Goal: Task Accomplishment & Management: Manage account settings

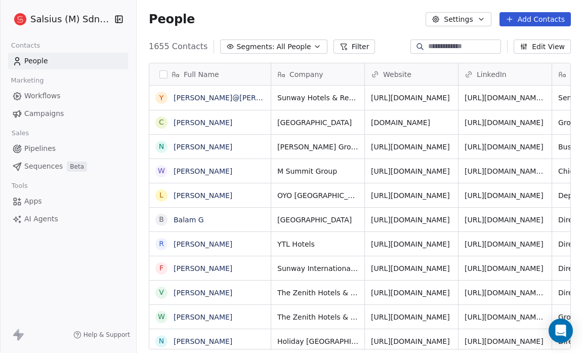
scroll to position [304, 440]
click at [139, 20] on div "People Settings Add Contacts" at bounding box center [360, 19] width 446 height 38
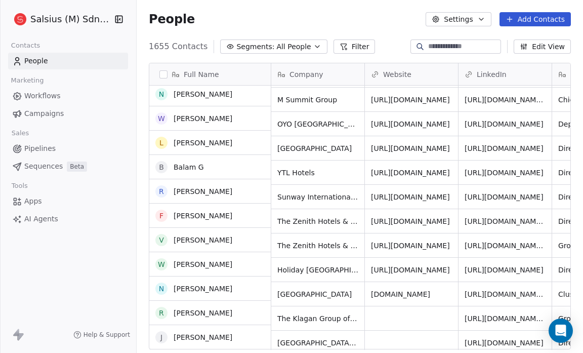
scroll to position [0, 0]
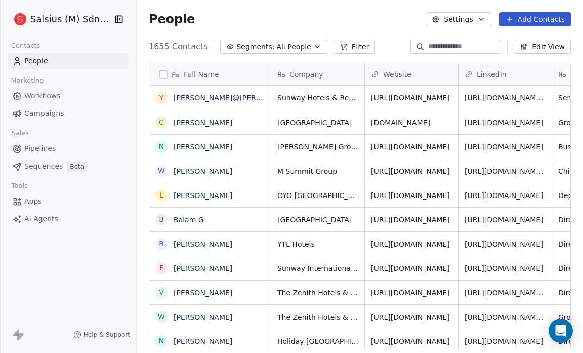
click at [428, 45] on input at bounding box center [463, 46] width 71 height 10
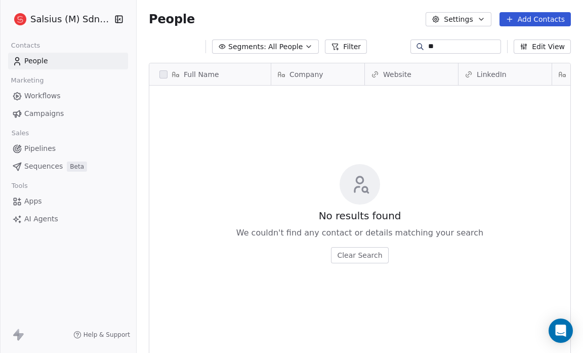
type input "*"
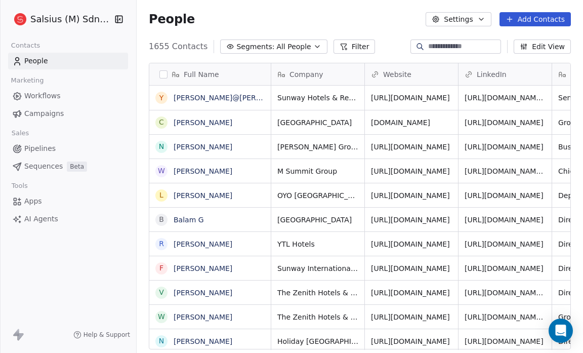
click at [428, 49] on input at bounding box center [463, 46] width 71 height 10
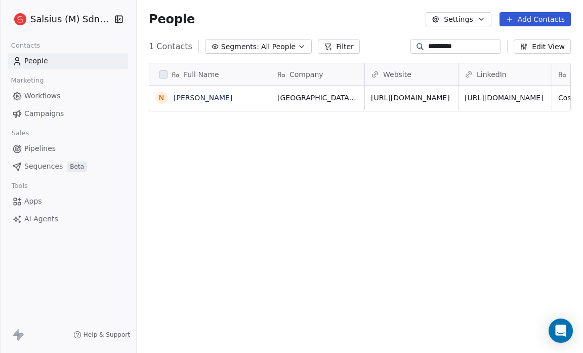
scroll to position [304, 440]
click at [433, 97] on link "[URL][DOMAIN_NAME]" at bounding box center [410, 98] width 79 height 8
click at [454, 40] on div "*********" at bounding box center [455, 46] width 91 height 14
click at [457, 46] on input "*********" at bounding box center [463, 46] width 71 height 10
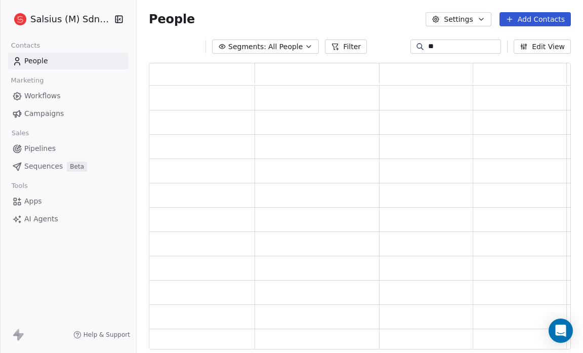
scroll to position [280, 415]
type input "*"
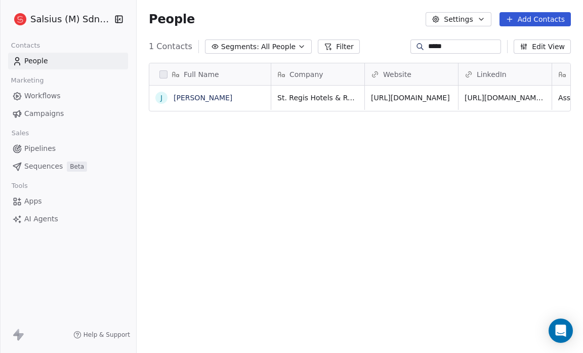
scroll to position [304, 440]
click at [414, 95] on link "[URL][DOMAIN_NAME]" at bounding box center [410, 98] width 79 height 8
click at [438, 48] on input "*****" at bounding box center [463, 46] width 71 height 10
click at [437, 48] on input "*****" at bounding box center [463, 46] width 71 height 10
type input "*"
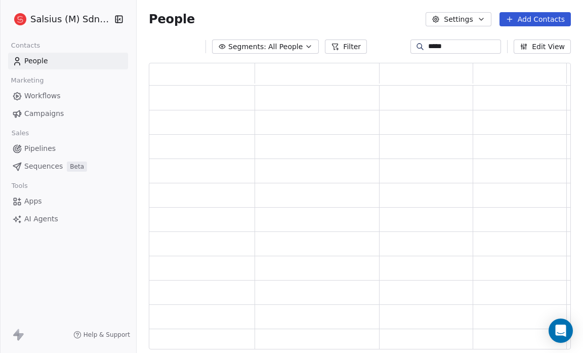
scroll to position [280, 415]
type input "*"
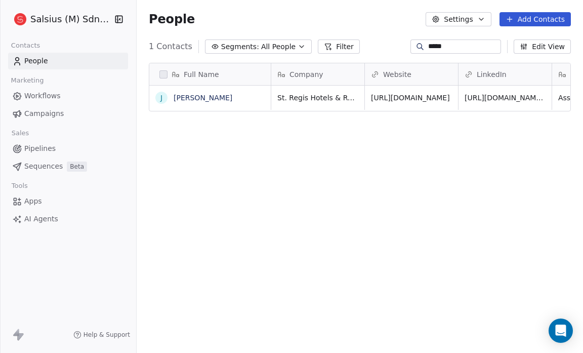
scroll to position [304, 440]
type input "*****"
click at [417, 96] on link "[URL][DOMAIN_NAME]" at bounding box center [410, 98] width 79 height 8
drag, startPoint x: 59, startPoint y: 251, endPoint x: 26, endPoint y: 230, distance: 39.1
click at [26, 230] on div "Salsius (M) Sdn Bhd Contacts People Marketing Workflows Campaigns Sales Pipelin…" at bounding box center [68, 176] width 136 height 353
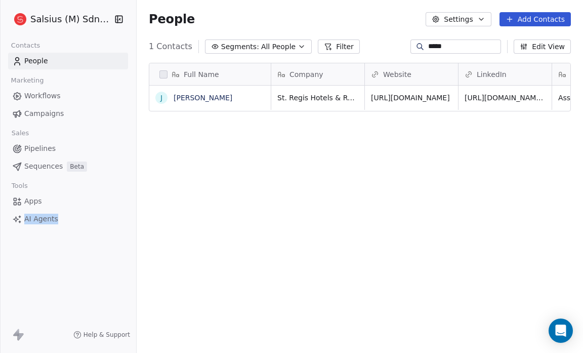
click at [466, 19] on button "Settings" at bounding box center [458, 19] width 65 height 14
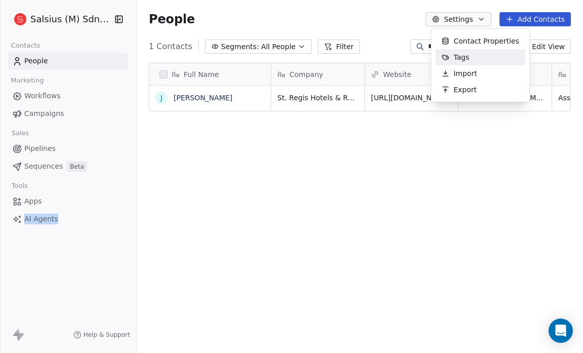
click at [467, 55] on span "Tags" at bounding box center [461, 57] width 16 height 11
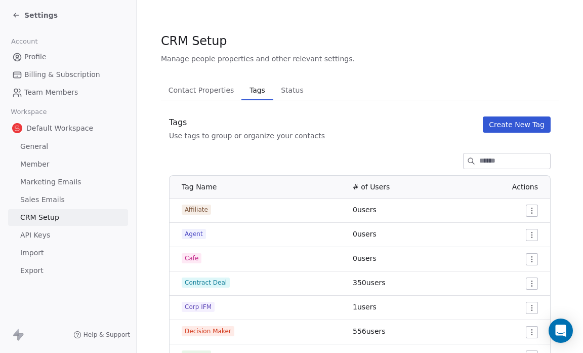
click at [293, 87] on span "Status" at bounding box center [292, 90] width 31 height 14
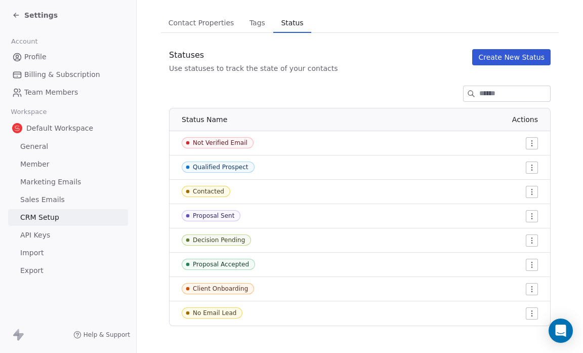
scroll to position [68, 0]
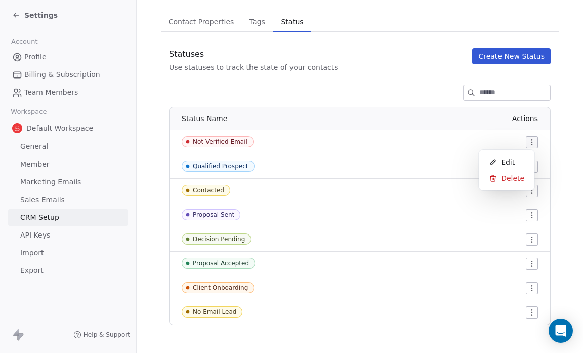
click at [525, 140] on html "Settings Account Profile Billing & Subscription Team Members Workspace Default …" at bounding box center [291, 176] width 583 height 353
click at [508, 161] on span "Edit" at bounding box center [508, 162] width 14 height 10
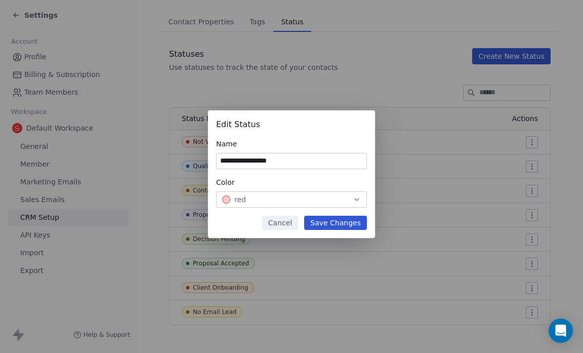
click at [231, 160] on input "**********" at bounding box center [292, 160] width 150 height 15
type input "**********"
click at [332, 222] on button "Save Changes" at bounding box center [335, 223] width 63 height 14
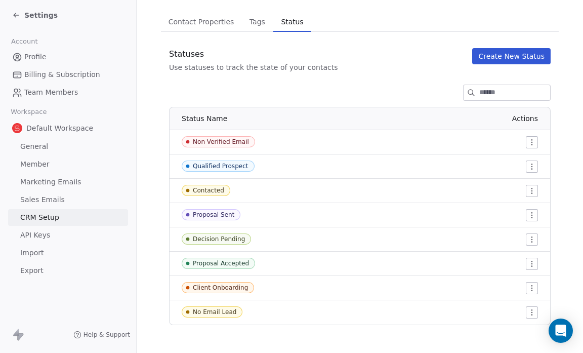
click at [221, 21] on span "Contact Properties" at bounding box center [201, 22] width 74 height 14
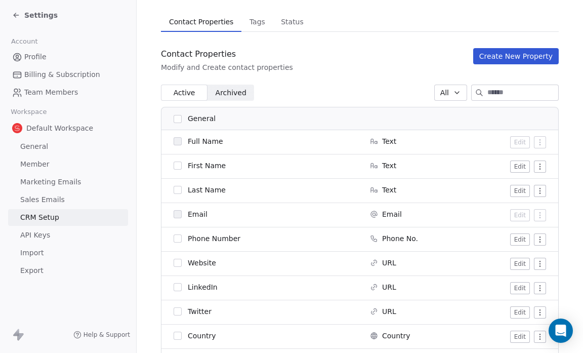
click at [249, 20] on span "Tags" at bounding box center [257, 22] width 24 height 14
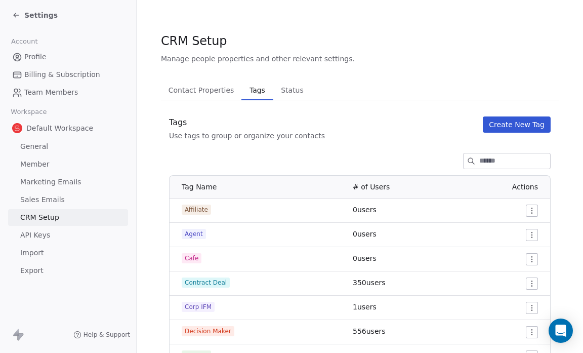
click at [288, 86] on span "Status" at bounding box center [292, 90] width 31 height 14
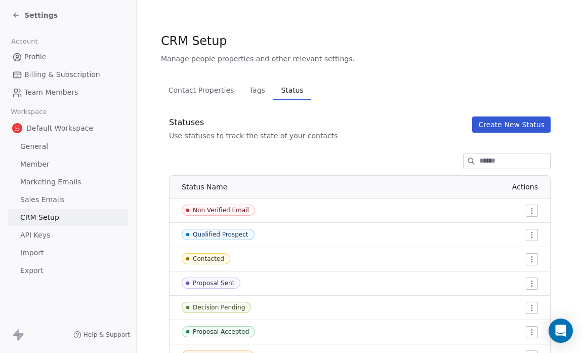
scroll to position [72, 0]
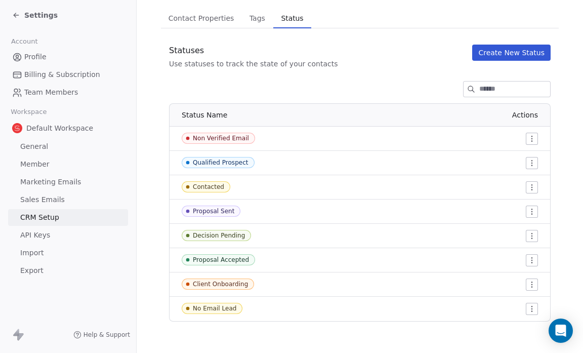
click at [15, 331] on icon at bounding box center [18, 334] width 12 height 12
click at [19, 9] on div "Settings" at bounding box center [70, 15] width 116 height 14
click at [30, 145] on span "General" at bounding box center [34, 146] width 28 height 11
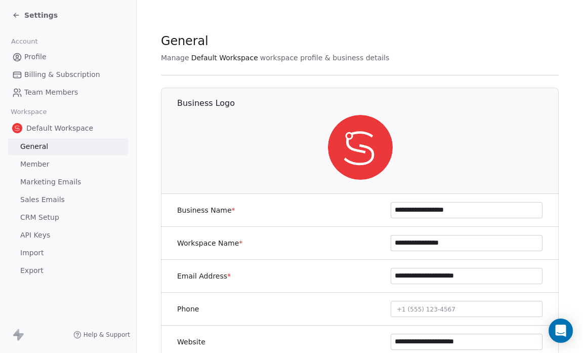
click at [15, 15] on icon at bounding box center [16, 15] width 5 height 0
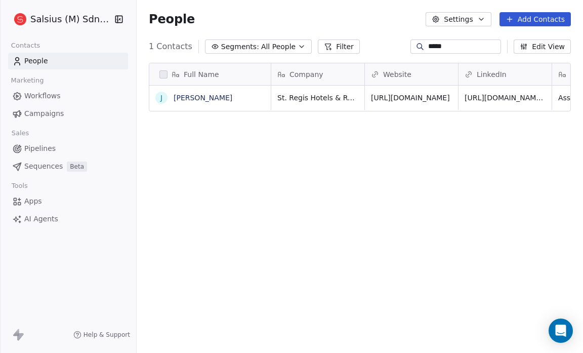
scroll to position [304, 440]
click at [49, 152] on span "Pipelines" at bounding box center [39, 148] width 31 height 11
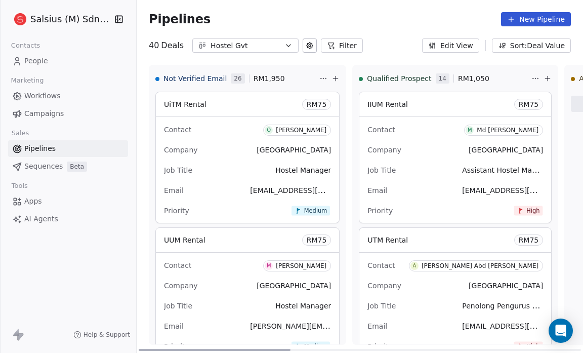
click at [175, 75] on span "Not Verified Email" at bounding box center [194, 78] width 63 height 10
click at [200, 76] on span "Not Verified Email" at bounding box center [194, 78] width 63 height 10
click at [307, 44] on icon at bounding box center [310, 46] width 6 height 6
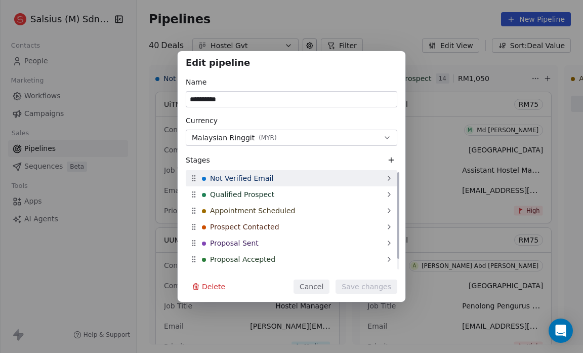
click at [223, 180] on span "Not Verified Email" at bounding box center [241, 178] width 63 height 10
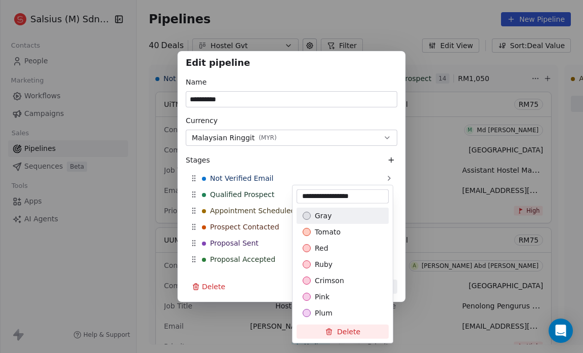
click at [313, 196] on input "**********" at bounding box center [343, 196] width 88 height 10
type input "**********"
click at [328, 59] on div "**********" at bounding box center [291, 176] width 583 height 251
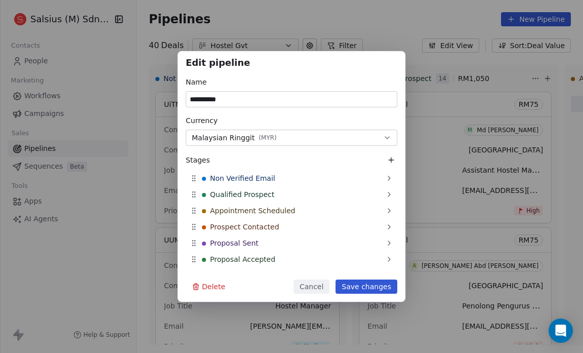
click at [376, 285] on button "Save changes" at bounding box center [367, 286] width 62 height 14
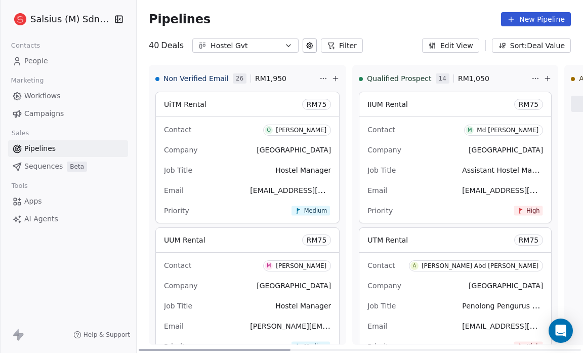
drag, startPoint x: 376, startPoint y: 285, endPoint x: 310, endPoint y: 272, distance: 67.2
click at [284, 45] on icon "button" at bounding box center [288, 45] width 8 height 8
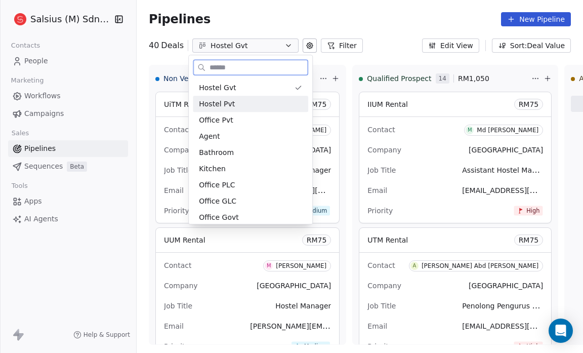
click at [270, 106] on div "Hostel Pvt" at bounding box center [250, 104] width 103 height 11
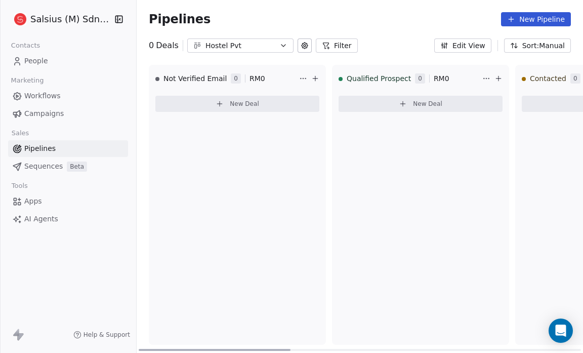
click at [270, 106] on button "New Deal" at bounding box center [237, 104] width 164 height 16
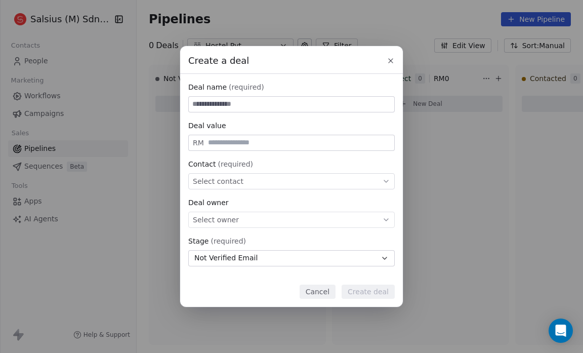
click at [391, 64] on icon at bounding box center [391, 61] width 8 height 8
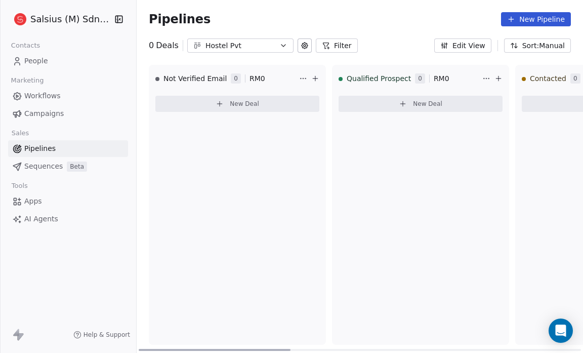
click at [209, 76] on span "Not Verified Email" at bounding box center [194, 78] width 63 height 10
click at [302, 45] on icon at bounding box center [305, 45] width 8 height 8
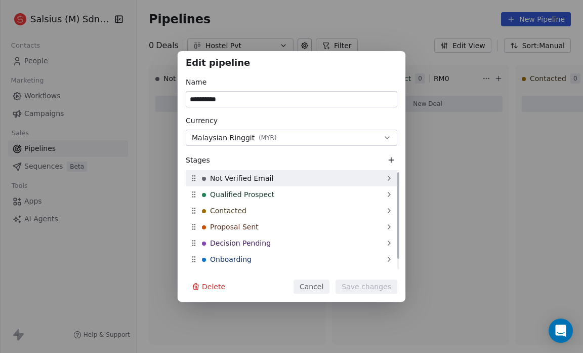
click at [313, 179] on div "Not Verified Email" at bounding box center [292, 178] width 212 height 16
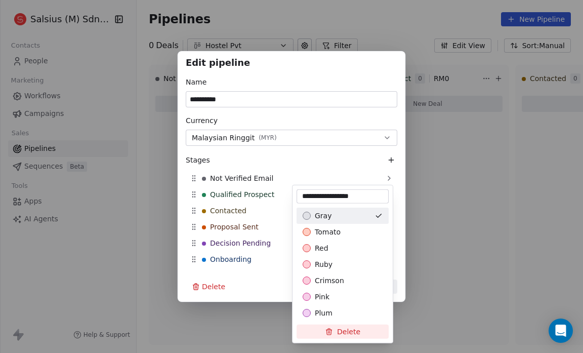
click at [313, 197] on input "**********" at bounding box center [343, 196] width 88 height 10
type input "**********"
click at [423, 177] on div "**********" at bounding box center [291, 176] width 583 height 251
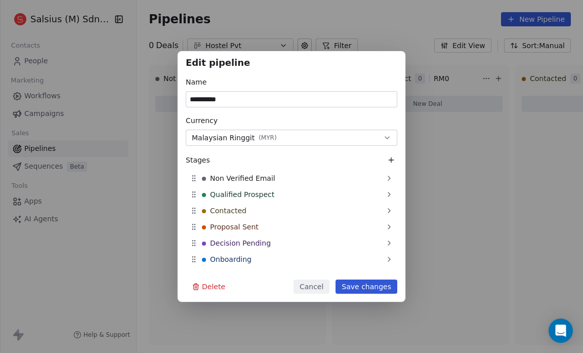
click at [378, 286] on button "Save changes" at bounding box center [367, 286] width 62 height 14
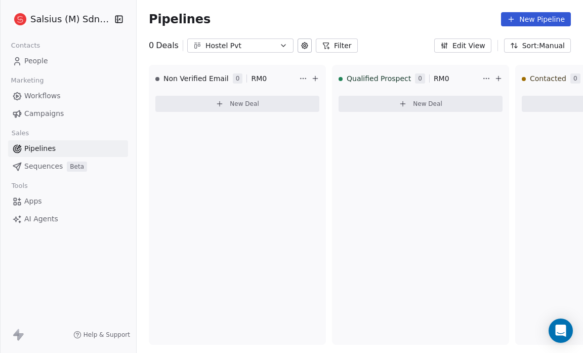
click at [279, 48] on icon "button" at bounding box center [283, 45] width 8 height 8
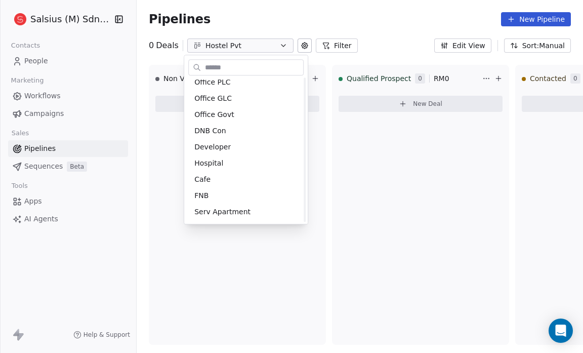
scroll to position [119, 0]
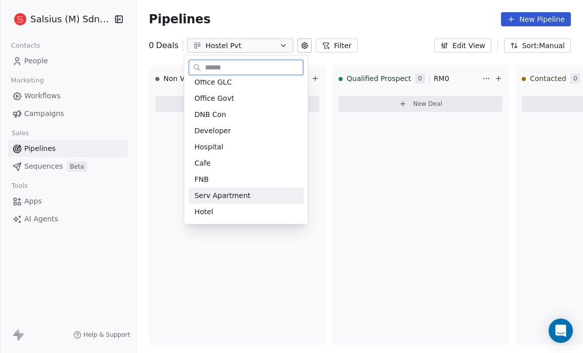
click at [233, 193] on span "Serv Apartment" at bounding box center [222, 195] width 56 height 11
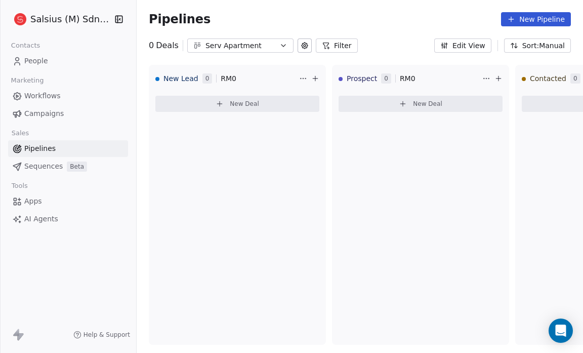
click at [279, 44] on icon "button" at bounding box center [283, 45] width 8 height 8
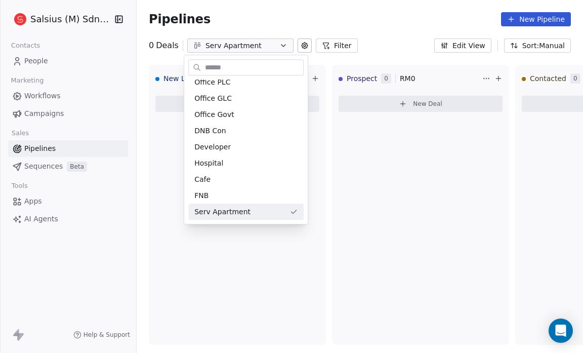
scroll to position [119, 0]
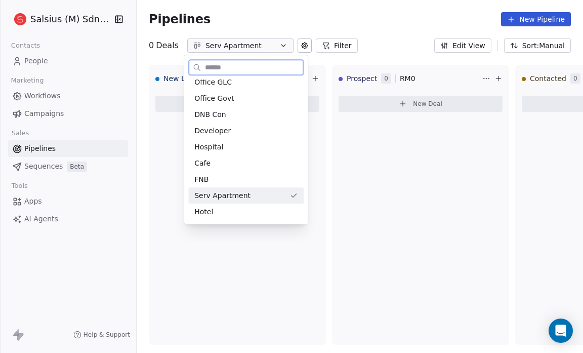
click at [232, 210] on div "Hotel" at bounding box center [245, 211] width 103 height 11
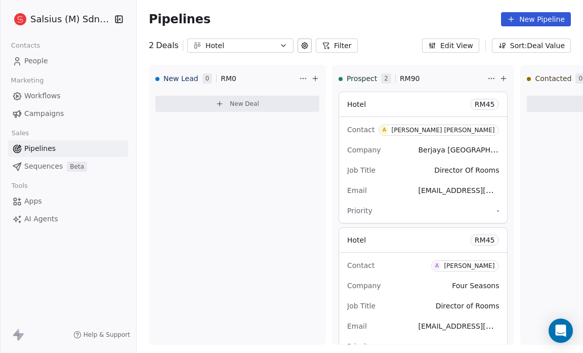
click at [280, 44] on icon "button" at bounding box center [283, 45] width 8 height 8
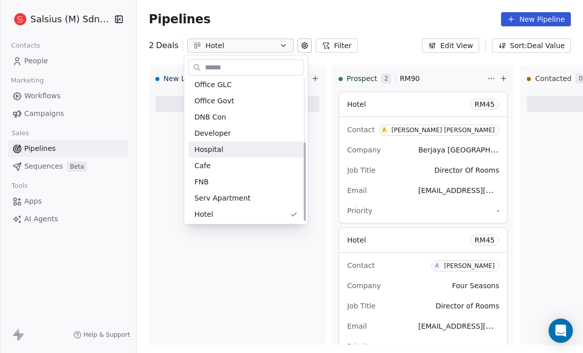
scroll to position [119, 0]
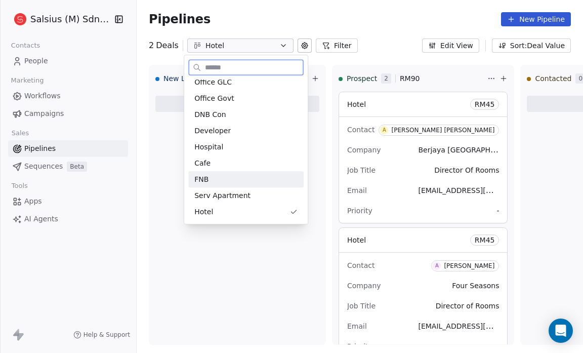
click at [258, 185] on div "FNB" at bounding box center [245, 179] width 115 height 16
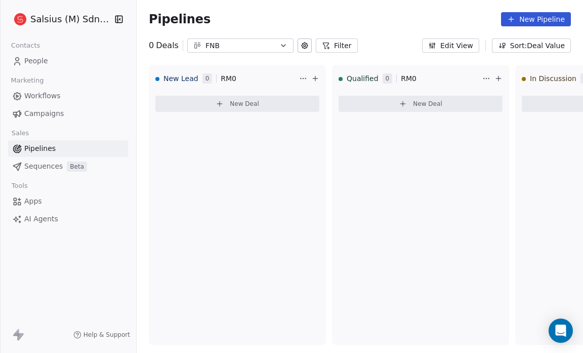
click at [284, 46] on icon "button" at bounding box center [283, 45] width 8 height 8
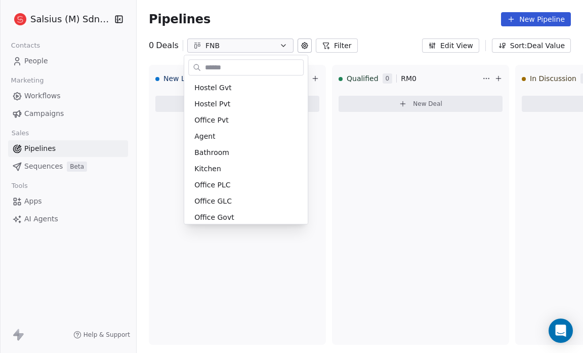
scroll to position [87, 0]
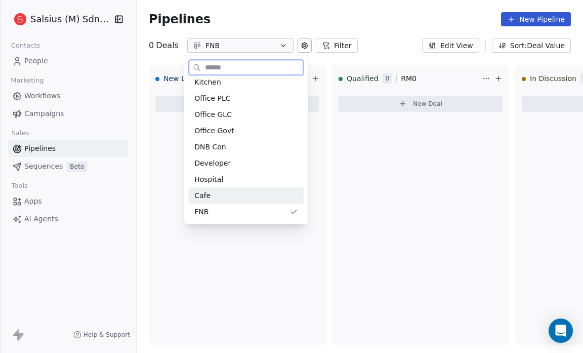
click at [243, 199] on div "Cafe" at bounding box center [245, 195] width 103 height 11
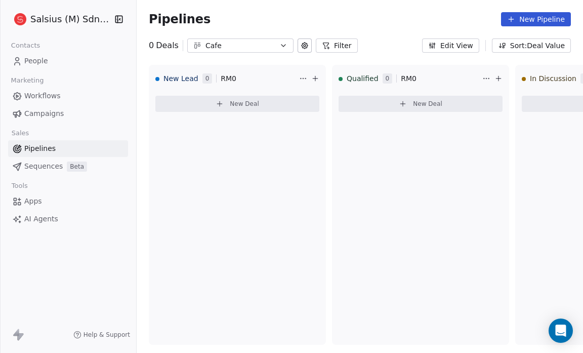
click at [279, 46] on icon "button" at bounding box center [283, 45] width 8 height 8
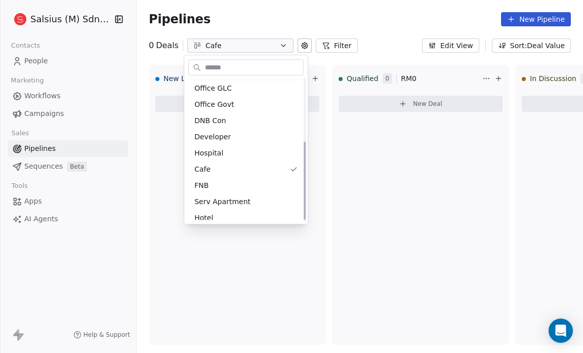
scroll to position [119, 0]
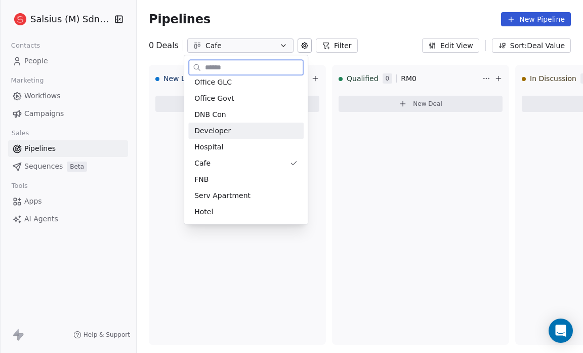
click at [248, 130] on div "Developer" at bounding box center [245, 131] width 103 height 11
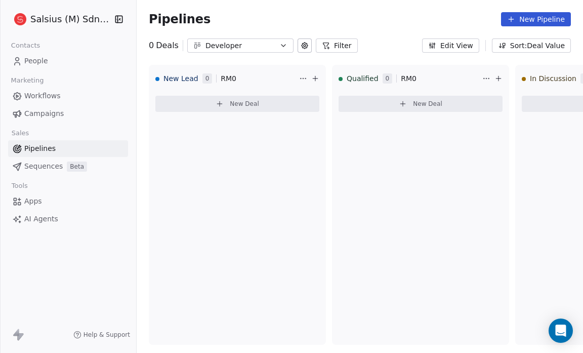
click at [34, 65] on span "People" at bounding box center [36, 61] width 24 height 11
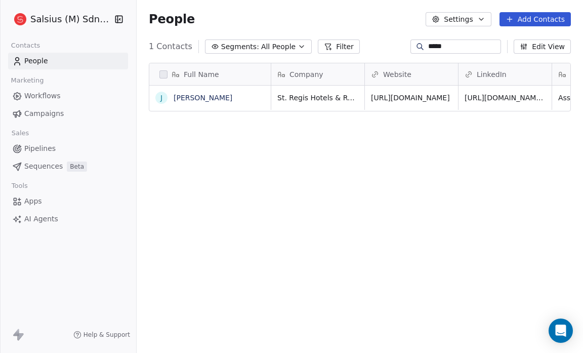
scroll to position [304, 440]
click at [298, 47] on icon "button" at bounding box center [302, 47] width 8 height 8
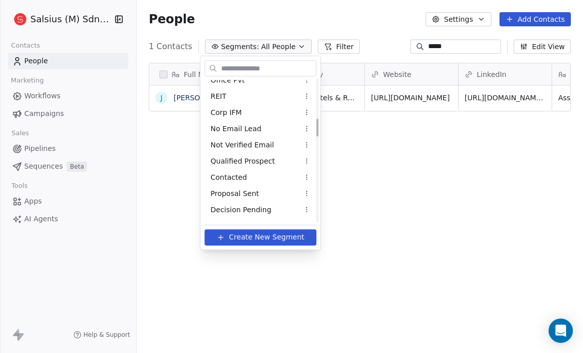
scroll to position [315, 0]
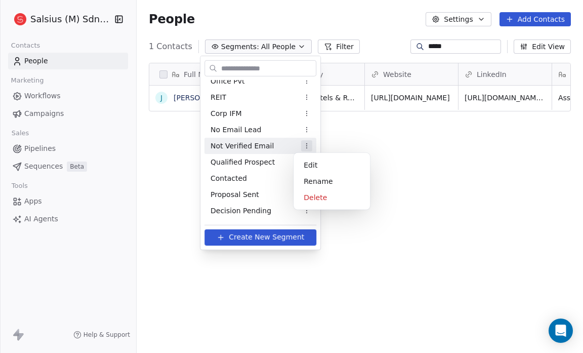
click at [300, 144] on html "Salsius (M) Sdn Bhd Contacts People Marketing Workflows Campaigns Sales Pipelin…" at bounding box center [291, 176] width 583 height 353
click at [312, 162] on div "Edit" at bounding box center [332, 165] width 68 height 16
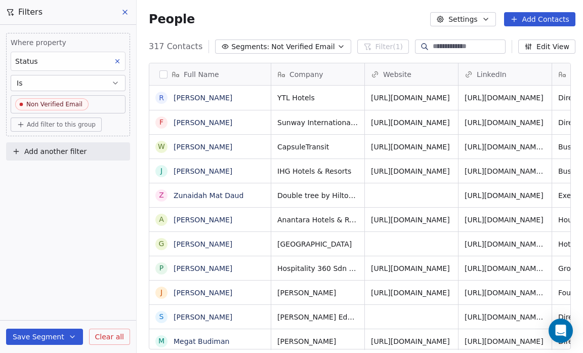
scroll to position [304, 440]
click at [274, 46] on span "Not Verified Email" at bounding box center [302, 46] width 63 height 11
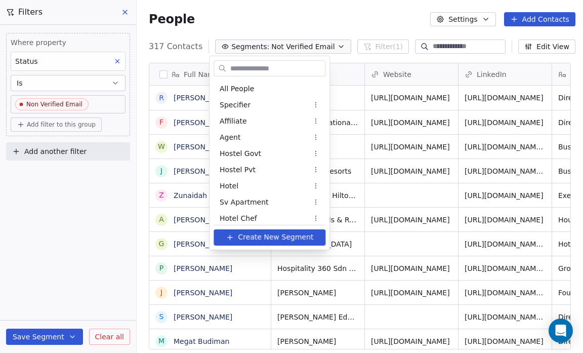
scroll to position [248, 0]
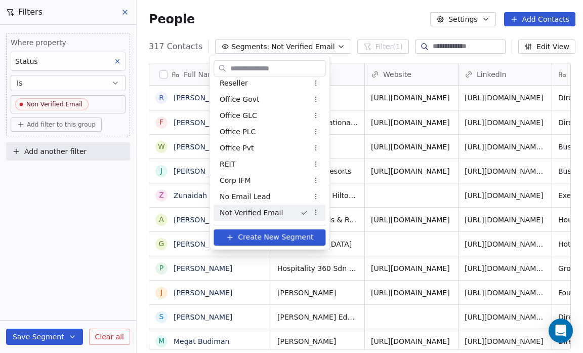
click at [274, 46] on html "Salsius (M) Sdn Bhd Contacts People Marketing Workflows Campaigns Sales Pipelin…" at bounding box center [291, 176] width 583 height 353
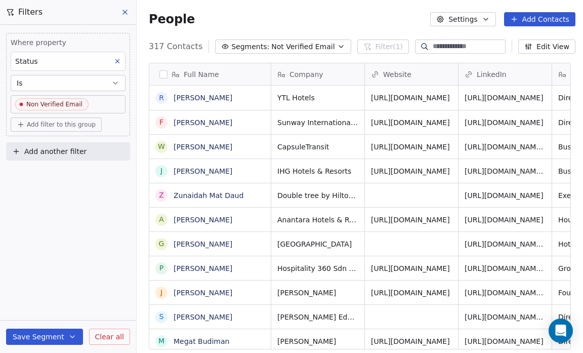
click at [482, 18] on icon "button" at bounding box center [486, 19] width 8 height 8
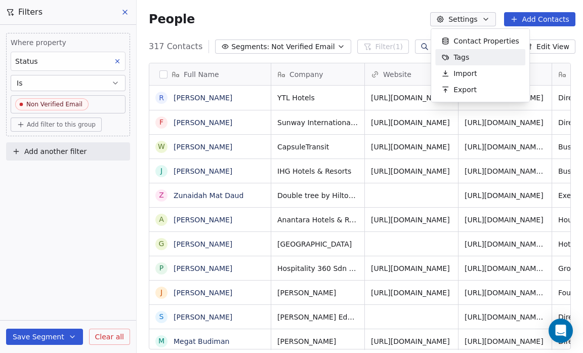
click at [472, 59] on div "Tags" at bounding box center [455, 57] width 40 height 16
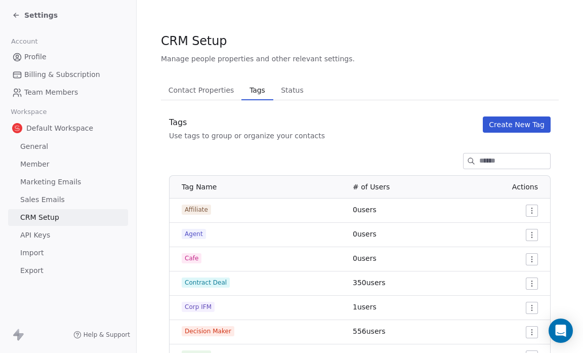
click at [18, 15] on icon at bounding box center [16, 15] width 5 height 0
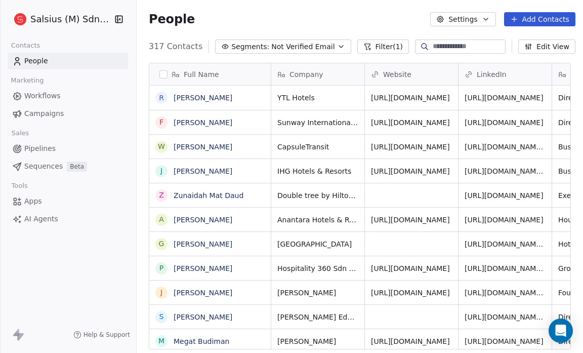
scroll to position [304, 440]
click at [64, 62] on link "People" at bounding box center [68, 61] width 120 height 17
click at [45, 59] on span "People" at bounding box center [36, 61] width 24 height 11
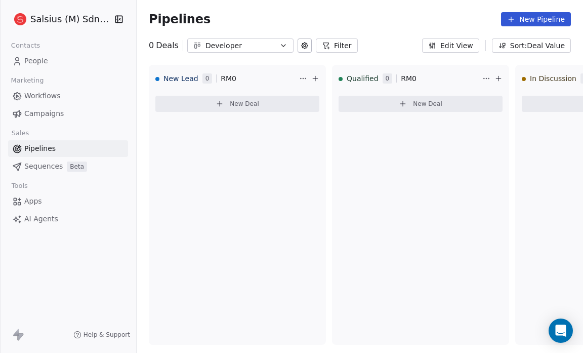
click at [47, 60] on link "People" at bounding box center [68, 61] width 120 height 17
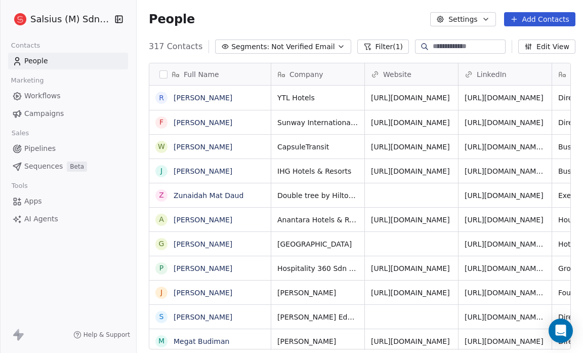
scroll to position [304, 440]
click at [306, 44] on span "Not Verified Email" at bounding box center [302, 46] width 63 height 11
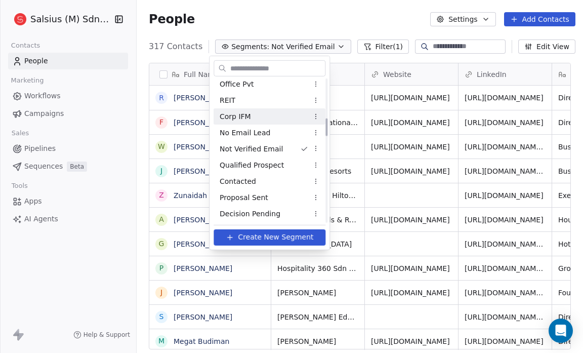
scroll to position [311, 0]
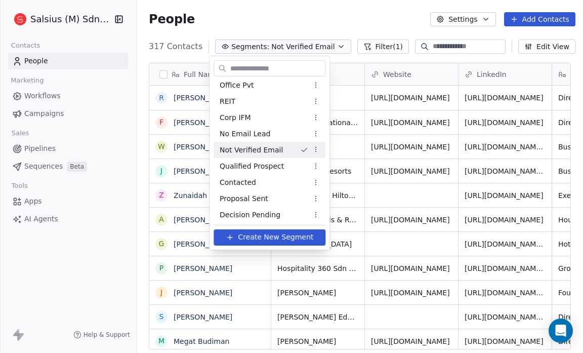
click at [306, 147] on html "Salsius (M) Sdn Bhd Contacts People Marketing Workflows Campaigns Sales Pipelin…" at bounding box center [291, 176] width 583 height 353
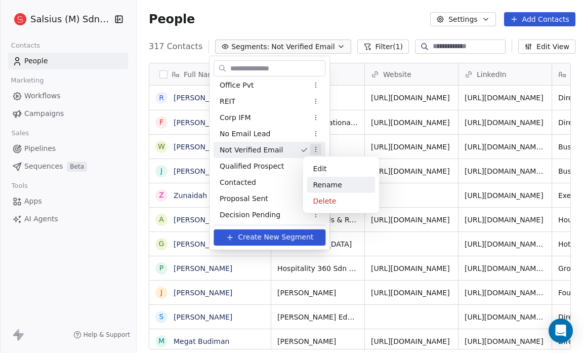
click at [322, 181] on div "Rename" at bounding box center [341, 185] width 68 height 16
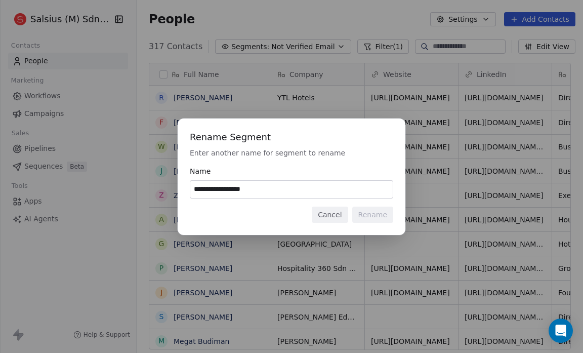
click at [205, 189] on input "**********" at bounding box center [291, 189] width 202 height 17
type input "**********"
click at [370, 219] on button "Rename" at bounding box center [372, 214] width 41 height 16
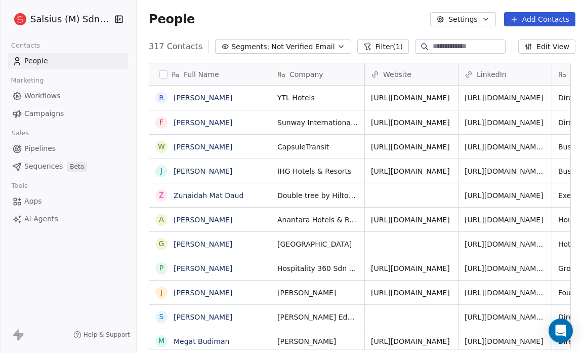
click at [337, 48] on icon "button" at bounding box center [341, 47] width 8 height 8
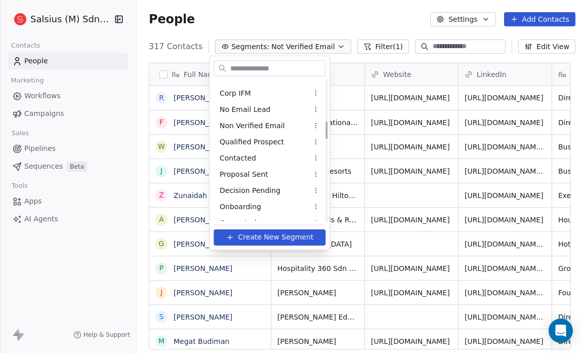
scroll to position [335, 0]
click at [214, 11] on html "Salsius (M) Sdn Bhd Contacts People Marketing Workflows Campaigns Sales Pipelin…" at bounding box center [291, 176] width 583 height 353
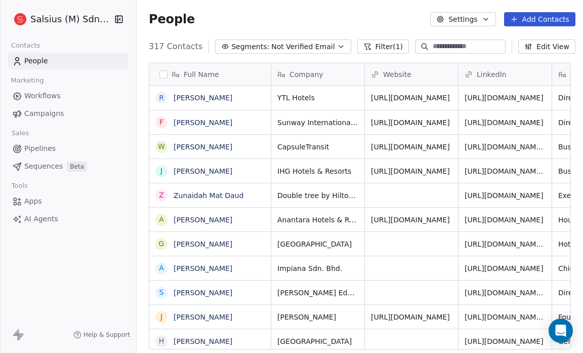
click at [433, 47] on input at bounding box center [468, 46] width 71 height 10
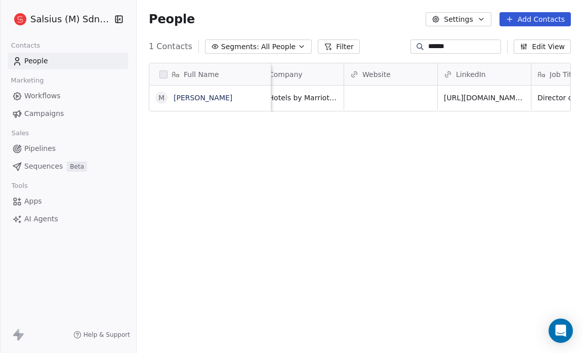
scroll to position [0, 0]
click at [450, 50] on input "******" at bounding box center [463, 46] width 71 height 10
type input "*"
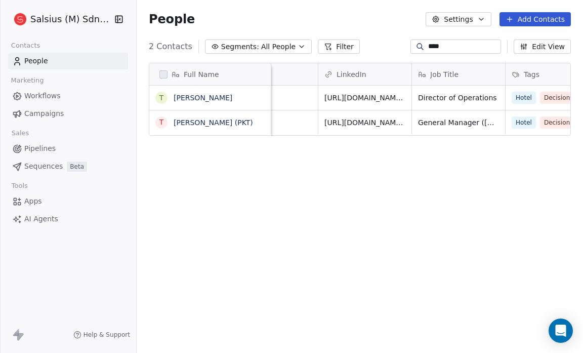
scroll to position [0, 141]
type input "****"
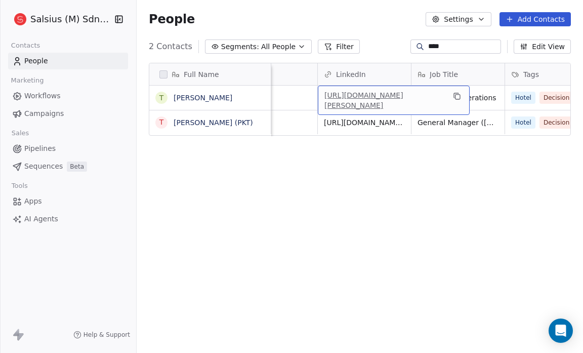
click at [377, 93] on link "[URL][DOMAIN_NAME][PERSON_NAME]" at bounding box center [363, 100] width 79 height 18
